Goal: Find specific page/section: Find specific page/section

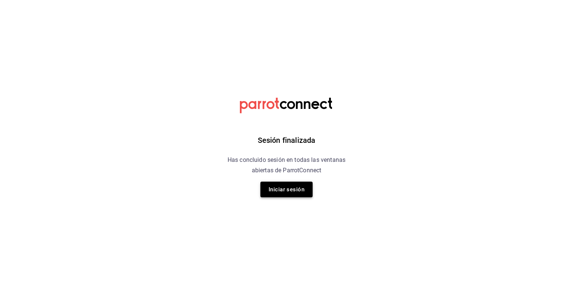
click at [301, 194] on button "Iniciar sesión" at bounding box center [287, 190] width 52 height 16
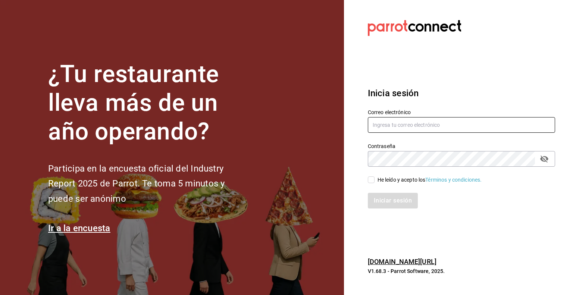
type input "[PERSON_NAME][EMAIL_ADDRESS][PERSON_NAME][DOMAIN_NAME]"
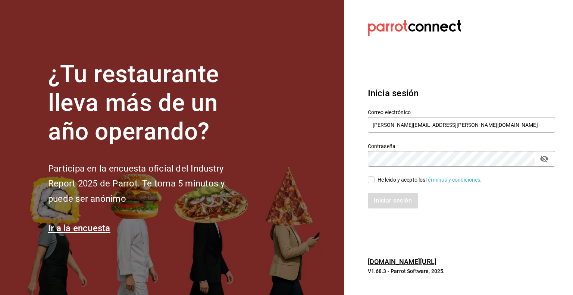
click at [374, 179] on input "He leído y acepto los Términos y condiciones." at bounding box center [371, 180] width 7 height 7
checkbox input "true"
click at [385, 196] on button "Iniciar sesión" at bounding box center [393, 201] width 51 height 16
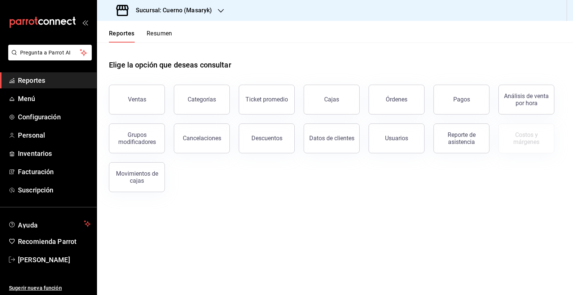
click at [200, 14] on h3 "Sucursal: Cuerno (Masaryk)" at bounding box center [171, 10] width 82 height 9
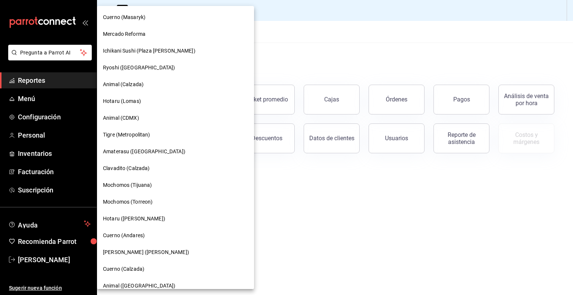
click at [146, 199] on span "Mochomos (Torreon)" at bounding box center [128, 202] width 50 height 8
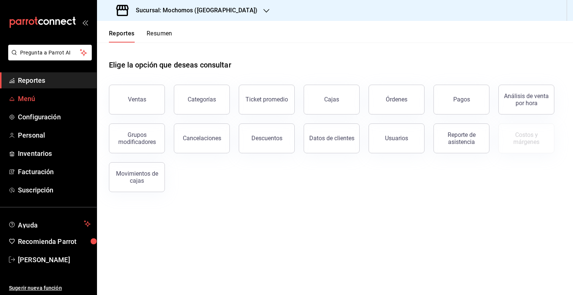
click at [45, 101] on span "Menú" at bounding box center [54, 99] width 73 height 10
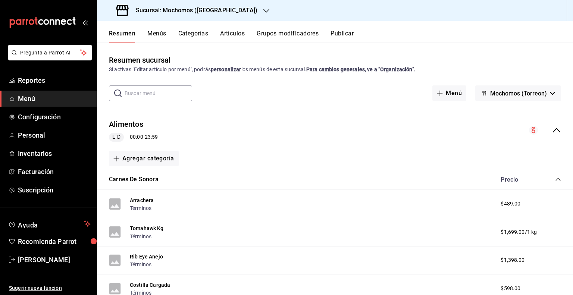
click at [228, 31] on button "Artículos" at bounding box center [232, 36] width 25 height 13
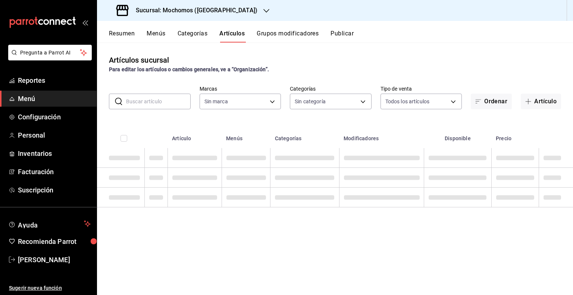
click at [177, 105] on input "text" at bounding box center [158, 101] width 65 height 15
type input "c8544d00-0077-49dd-9e07-f6fffff65e49"
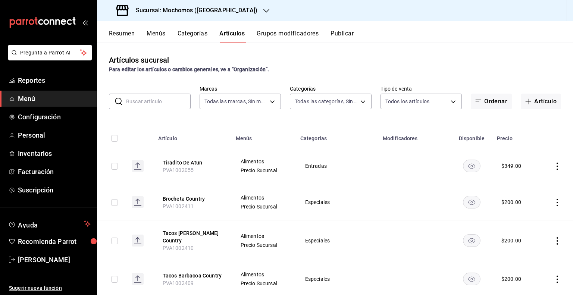
type input "3341872a-5347-4118-8f87-61381635e763,4fab835b-5ce3-44d6-a3b1-a21d3d8a3381,4ccb8…"
paste input "PVB1002139"
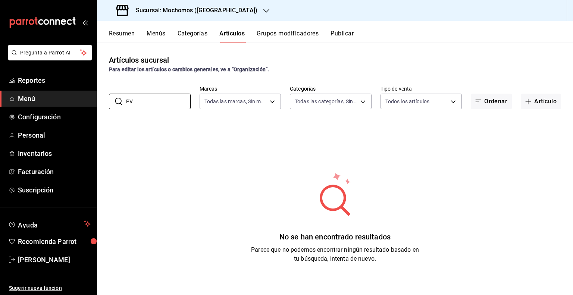
type input "P"
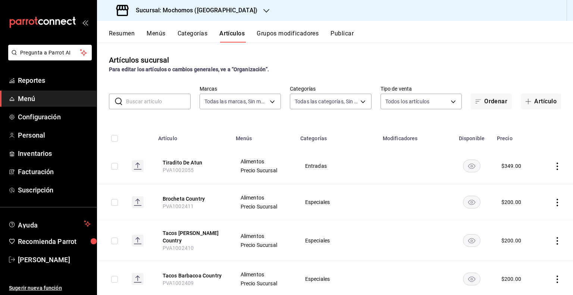
click at [158, 96] on input "text" at bounding box center [158, 101] width 65 height 15
paste input "PVB1002140"
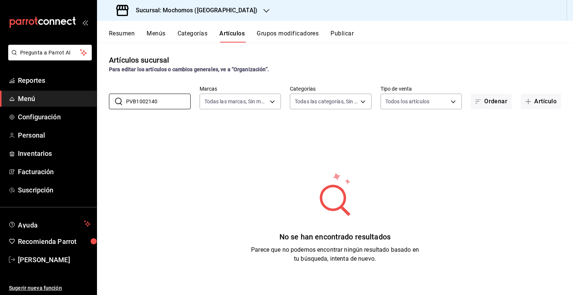
type input "PVB1002140"
click at [218, 11] on h3 "Sucursal: Mochomos (Torreon)" at bounding box center [194, 10] width 128 height 9
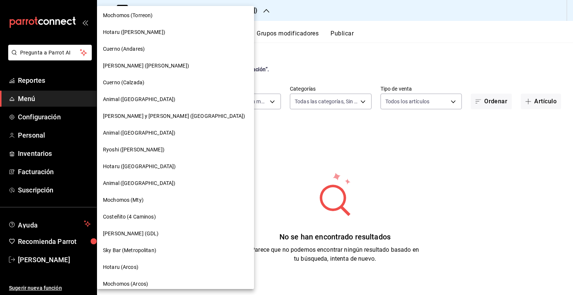
scroll to position [224, 0]
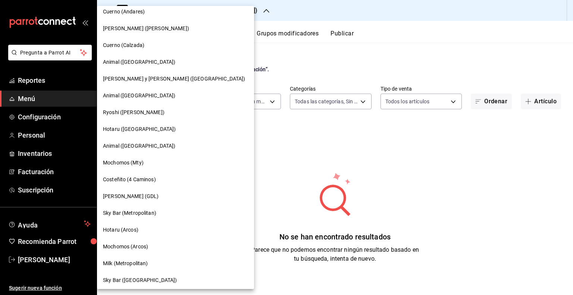
click at [152, 248] on div "Mochomos (Arcos)" at bounding box center [175, 247] width 145 height 8
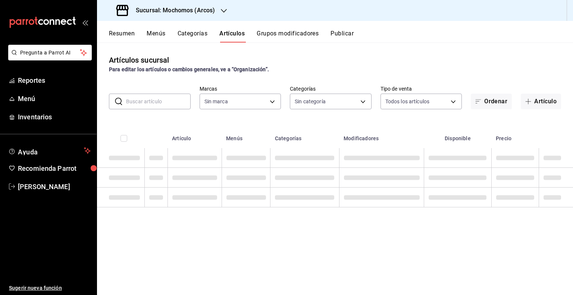
click at [161, 102] on input "text" at bounding box center [158, 101] width 65 height 15
type input "7597c5c0-c189-439a-a9b1-46cc8ee7ac78,78dcea9d-0226-4a72-8dbe-4ec0b47d6941,3e6ec…"
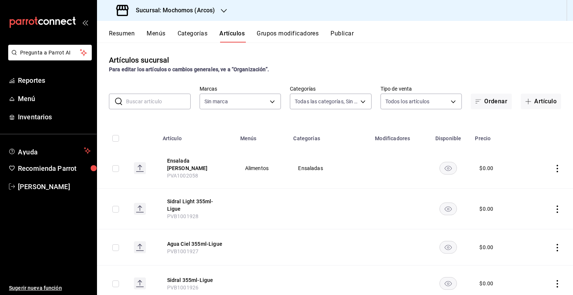
type input "dd36a3dd-8c35-4563-bc3a-0ae6137ce787"
paste input "PVB1002140"
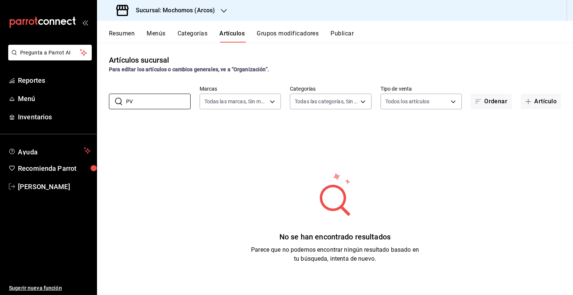
type input "P"
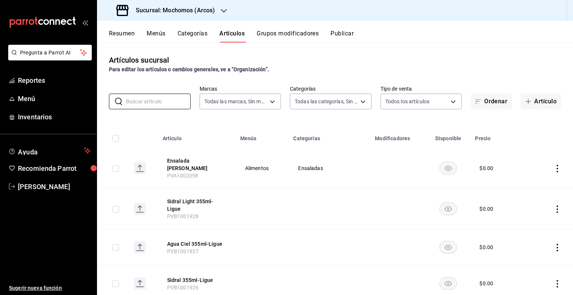
click at [160, 110] on div "Artículos sucursal Para editar los artículos o cambios generales, ve a “Organiz…" at bounding box center [335, 169] width 476 height 252
click at [165, 100] on input "text" at bounding box center [158, 101] width 65 height 15
paste input "PVB1002139"
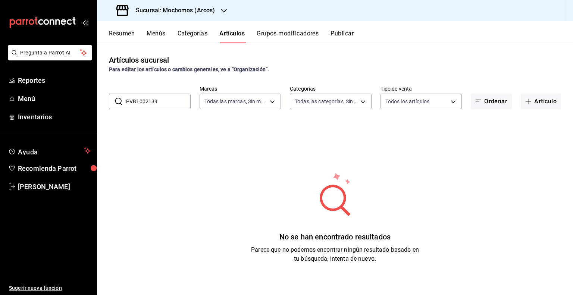
click at [158, 95] on input "PVB1002139" at bounding box center [158, 101] width 65 height 15
type input "PVB1002139"
click at [162, 118] on div "Artículos sucursal Para editar los artículos o cambios generales, ve a “Organiz…" at bounding box center [335, 169] width 476 height 252
click at [172, 92] on div "​ PVB1002139 ​ Marcas Todas las marcas, Sin marca dd36a3dd-8c35-4563-bc3a-0ae61…" at bounding box center [335, 97] width 476 height 24
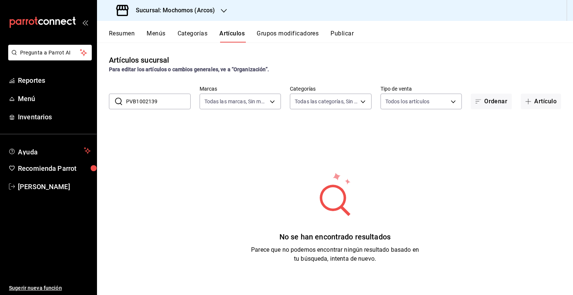
click at [170, 100] on input "PVB1002139" at bounding box center [158, 101] width 65 height 15
